Goal: Navigation & Orientation: Find specific page/section

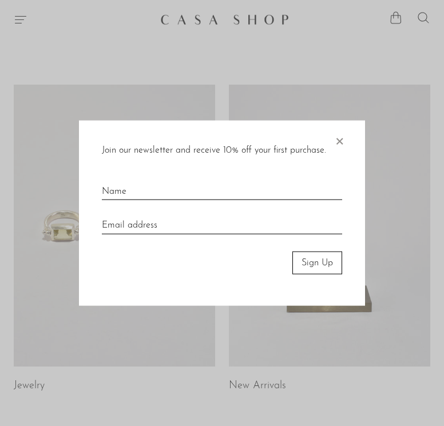
click at [306, 142] on span "×" at bounding box center [338, 138] width 11 height 37
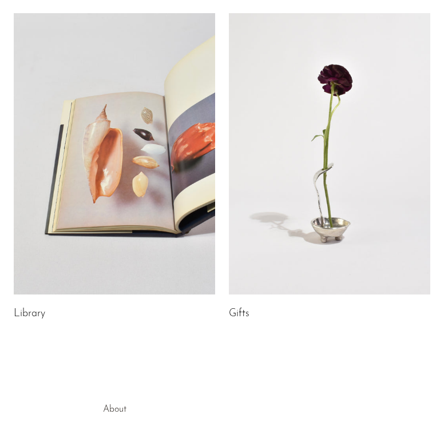
scroll to position [422, 0]
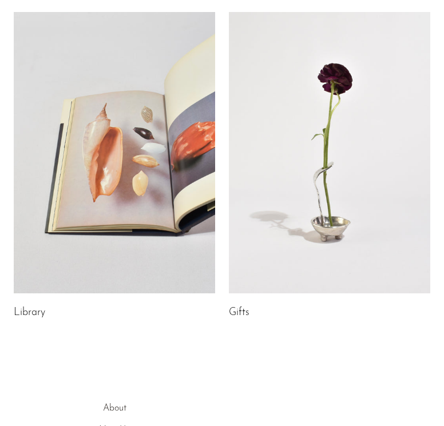
click at [261, 179] on link at bounding box center [329, 153] width 201 height 282
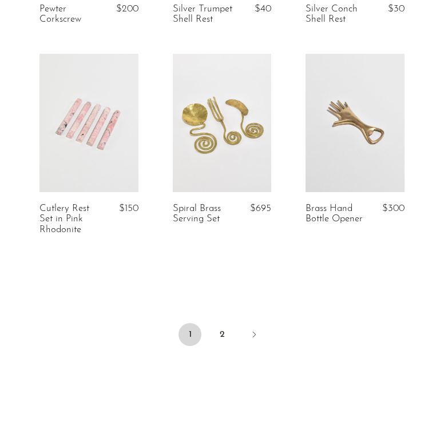
scroll to position [2298, 0]
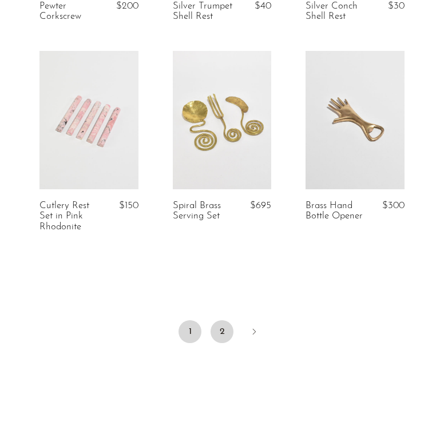
click at [221, 332] on link "2" at bounding box center [221, 331] width 23 height 23
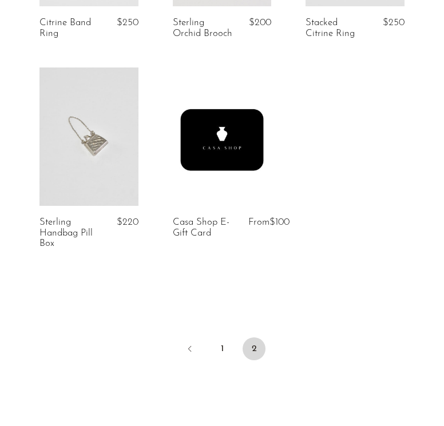
scroll to position [1864, 0]
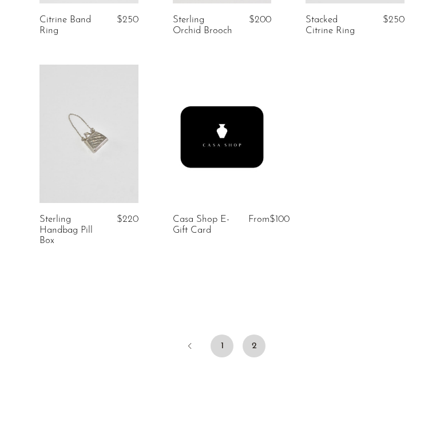
click at [223, 335] on link "1" at bounding box center [221, 346] width 23 height 23
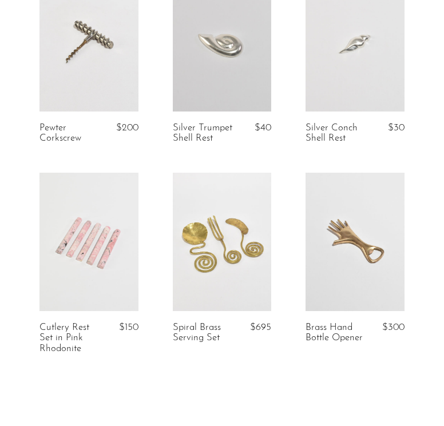
scroll to position [2177, 0]
